Goal: Transaction & Acquisition: Purchase product/service

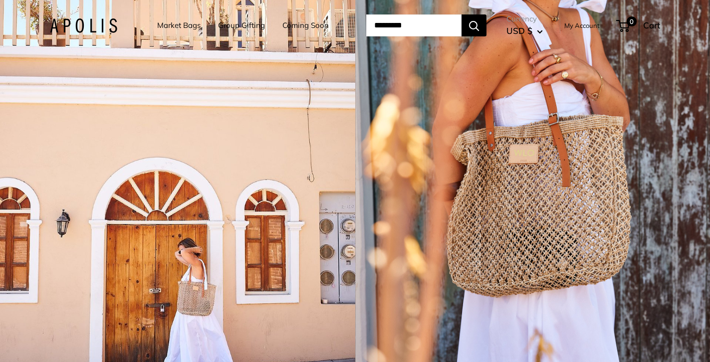
click at [177, 25] on link "Market Bags" at bounding box center [178, 25] width 43 height 14
click at [159, 24] on link "Market Bags" at bounding box center [178, 25] width 43 height 14
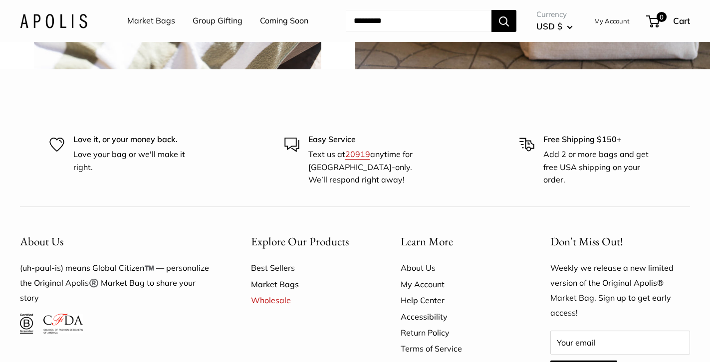
scroll to position [2541, 0]
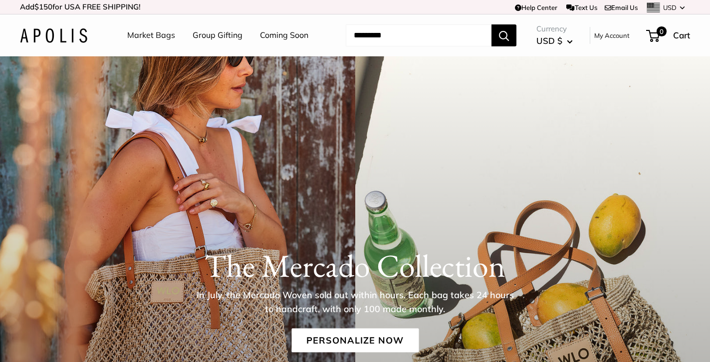
click at [282, 34] on link "Coming Soon" at bounding box center [284, 35] width 48 height 15
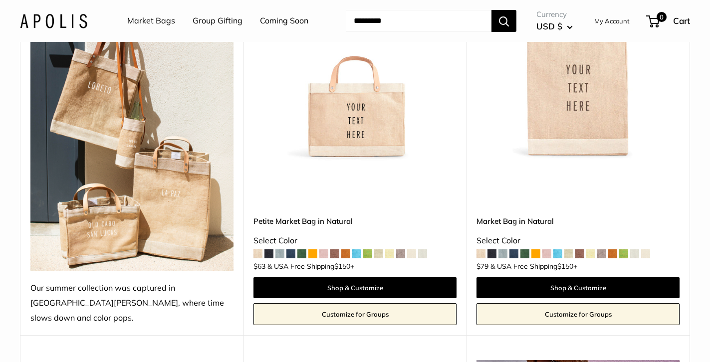
scroll to position [225, 0]
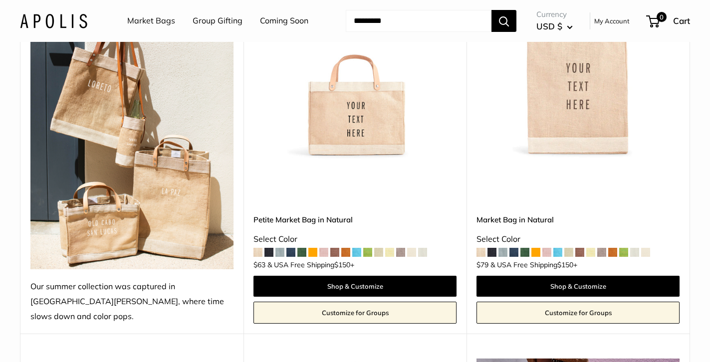
click at [0, 0] on img at bounding box center [0, 0] width 0 height 0
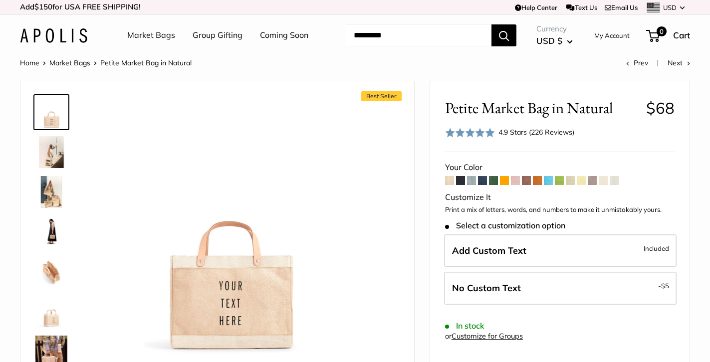
click at [44, 318] on img at bounding box center [51, 312] width 32 height 32
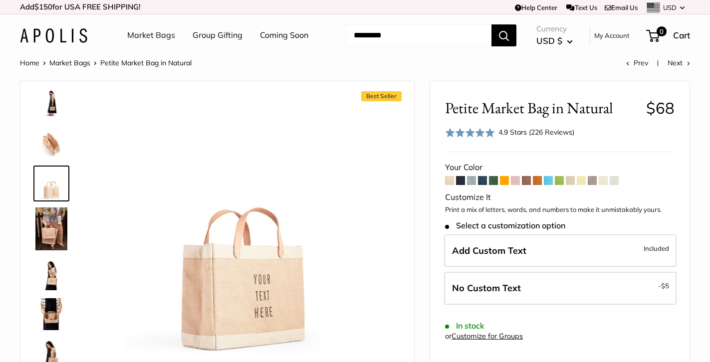
scroll to position [153, 0]
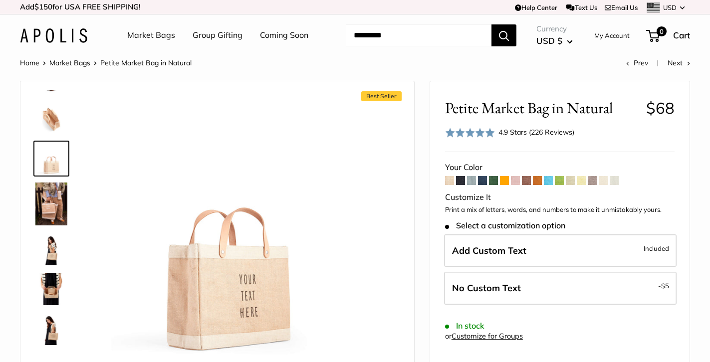
click at [47, 214] on img at bounding box center [51, 204] width 32 height 43
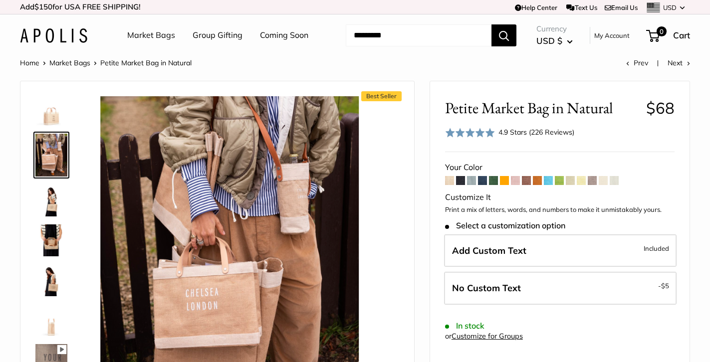
click at [49, 205] on img at bounding box center [51, 201] width 32 height 32
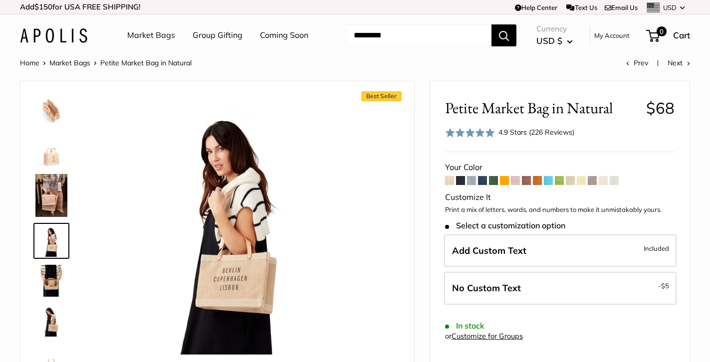
click at [50, 277] on img at bounding box center [51, 281] width 32 height 32
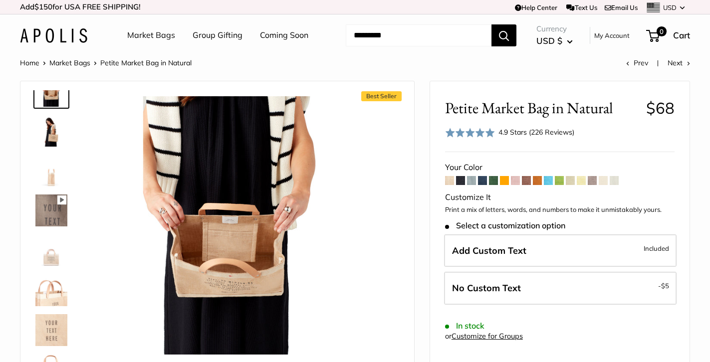
scroll to position [368, 0]
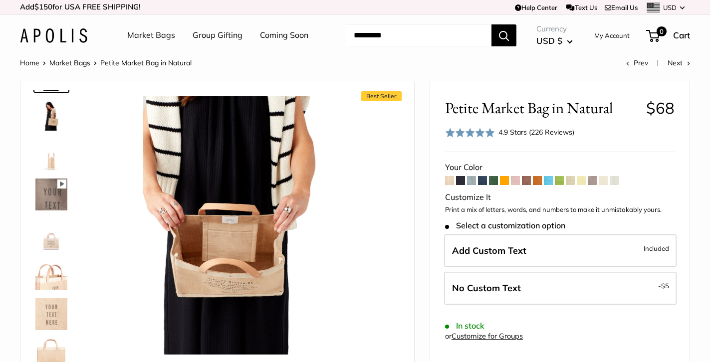
click at [54, 247] on img at bounding box center [51, 235] width 32 height 32
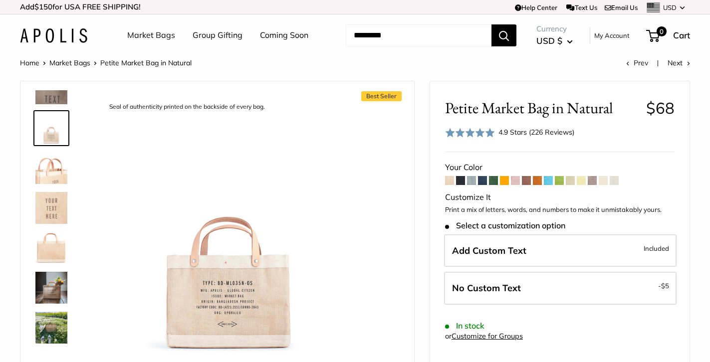
scroll to position [474, 0]
click at [55, 277] on img at bounding box center [51, 288] width 32 height 32
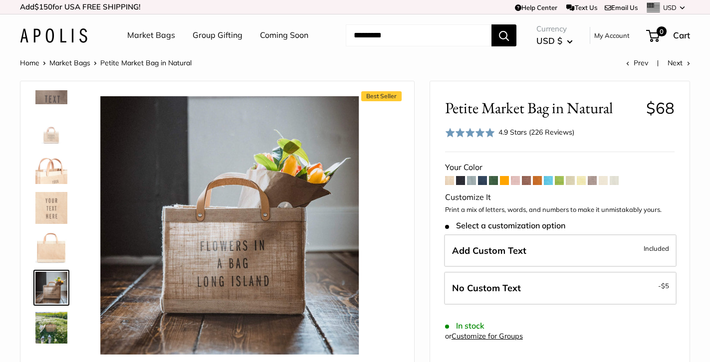
click at [51, 331] on img at bounding box center [51, 328] width 32 height 32
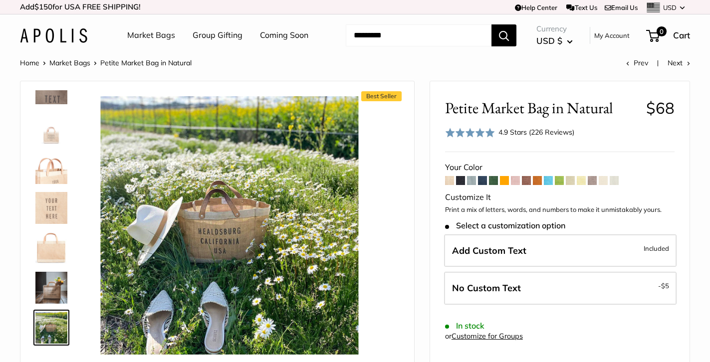
click at [460, 180] on span at bounding box center [460, 180] width 9 height 9
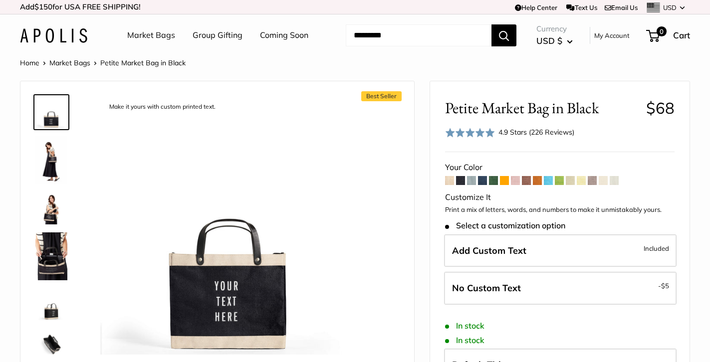
click at [472, 180] on span at bounding box center [471, 180] width 9 height 9
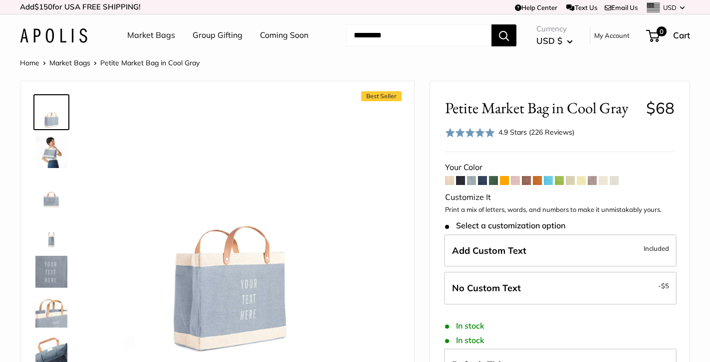
click at [484, 180] on span at bounding box center [482, 180] width 9 height 9
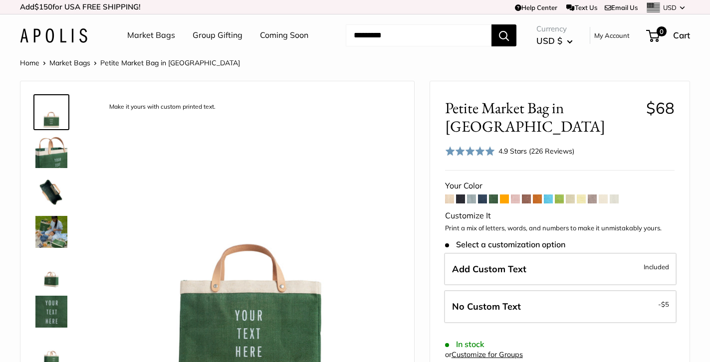
click at [158, 33] on link "Market Bags" at bounding box center [151, 35] width 48 height 15
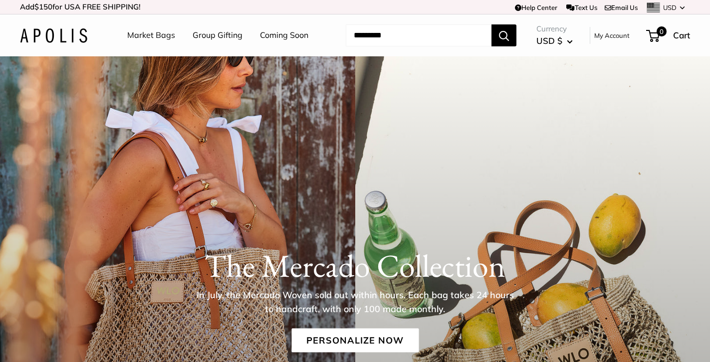
click at [157, 36] on link "Market Bags" at bounding box center [151, 35] width 48 height 15
click at [375, 45] on input "Search..." at bounding box center [419, 35] width 146 height 22
click at [375, 39] on input "Search..." at bounding box center [419, 35] width 146 height 22
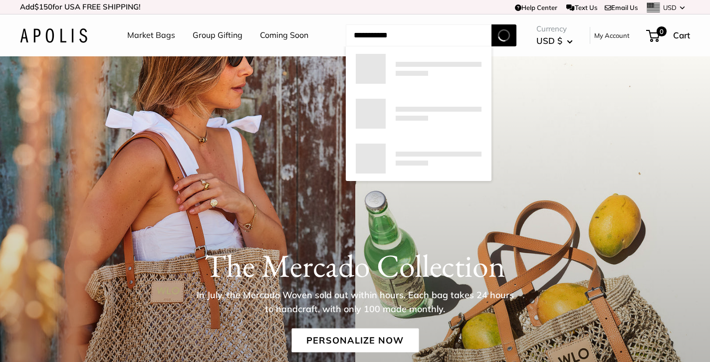
type input "**********"
click at [504, 35] on button "Search" at bounding box center [503, 35] width 25 height 22
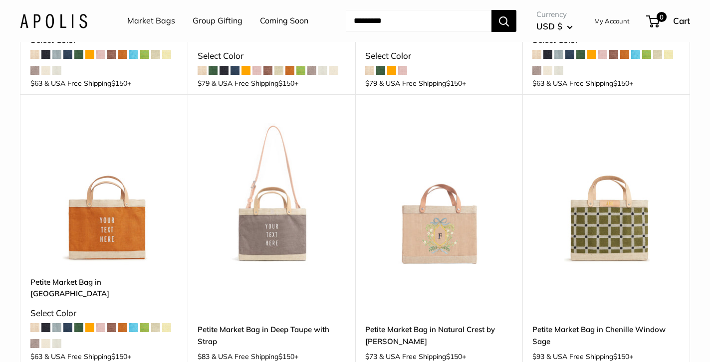
scroll to position [1377, 0]
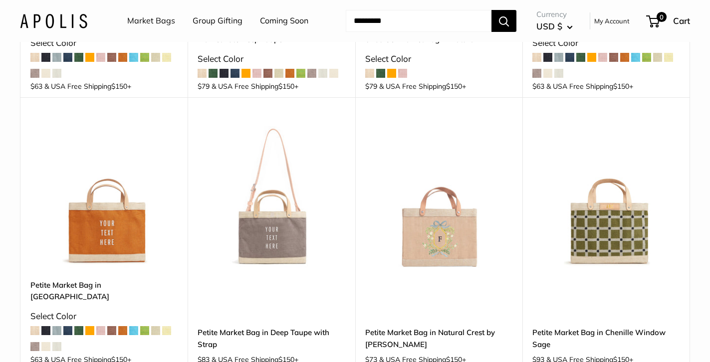
click at [0, 0] on img at bounding box center [0, 0] width 0 height 0
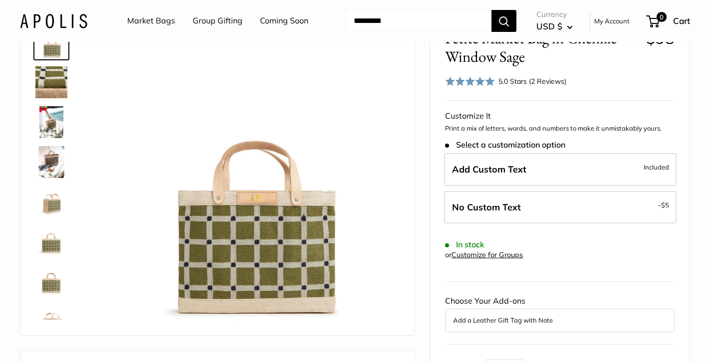
click at [51, 71] on img at bounding box center [51, 82] width 32 height 32
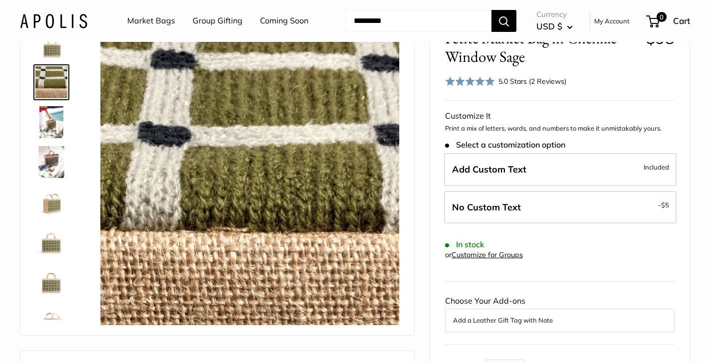
click at [54, 124] on img at bounding box center [51, 122] width 32 height 32
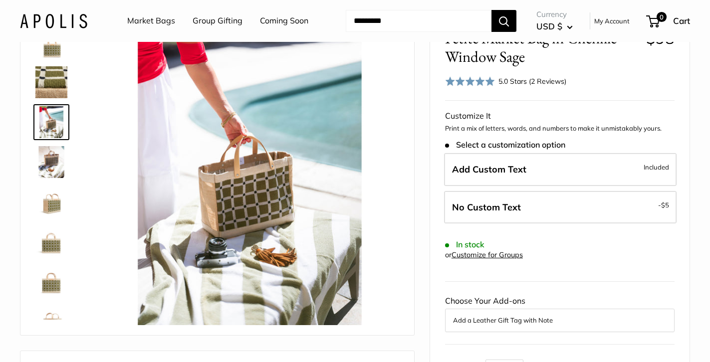
click at [53, 163] on img at bounding box center [51, 162] width 32 height 32
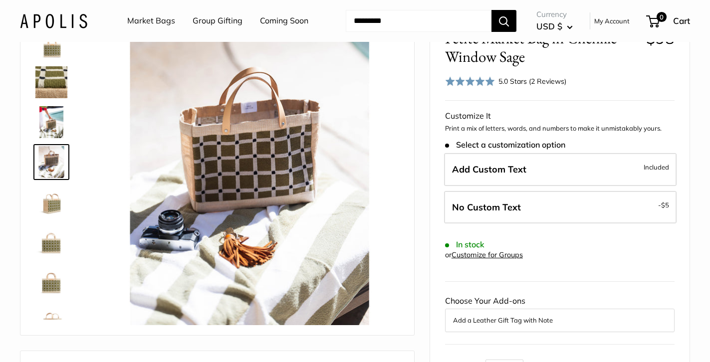
click at [51, 203] on img at bounding box center [51, 202] width 32 height 32
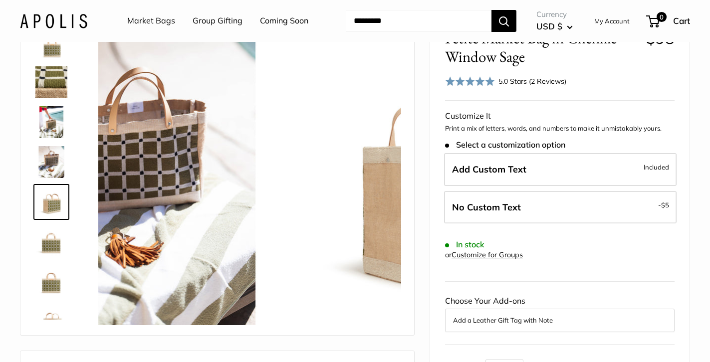
scroll to position [31, 0]
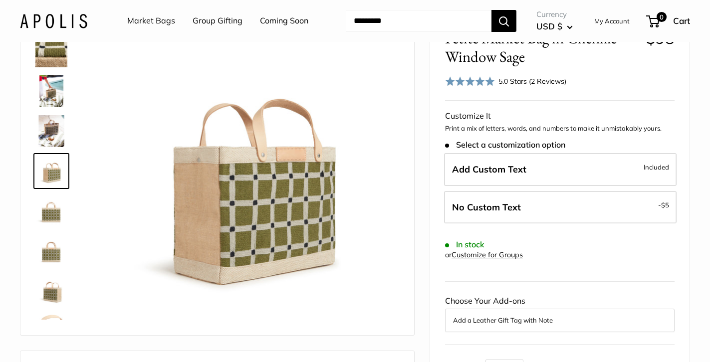
click at [51, 232] on div at bounding box center [55, 169] width 48 height 299
click at [51, 253] on img at bounding box center [51, 251] width 32 height 32
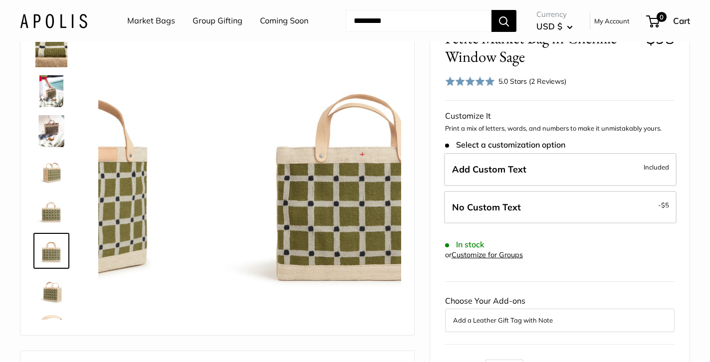
scroll to position [64, 0]
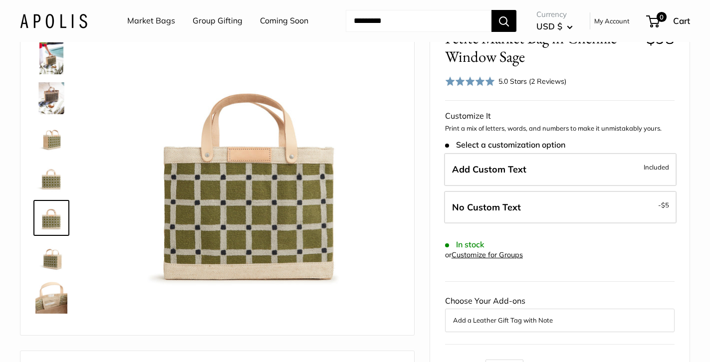
click at [50, 294] on img at bounding box center [51, 298] width 32 height 32
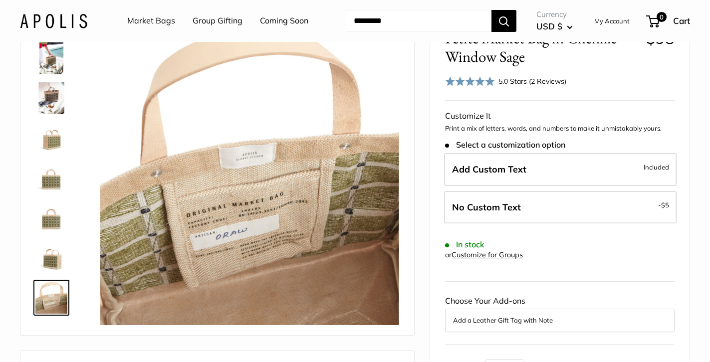
click at [204, 18] on link "Group Gifting" at bounding box center [218, 20] width 50 height 15
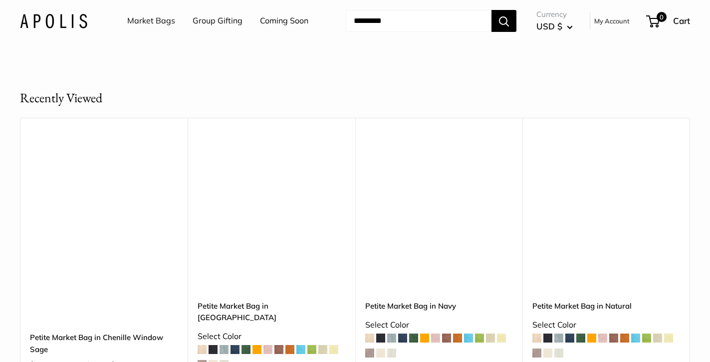
scroll to position [5819, 0]
